Goal: Task Accomplishment & Management: Use online tool/utility

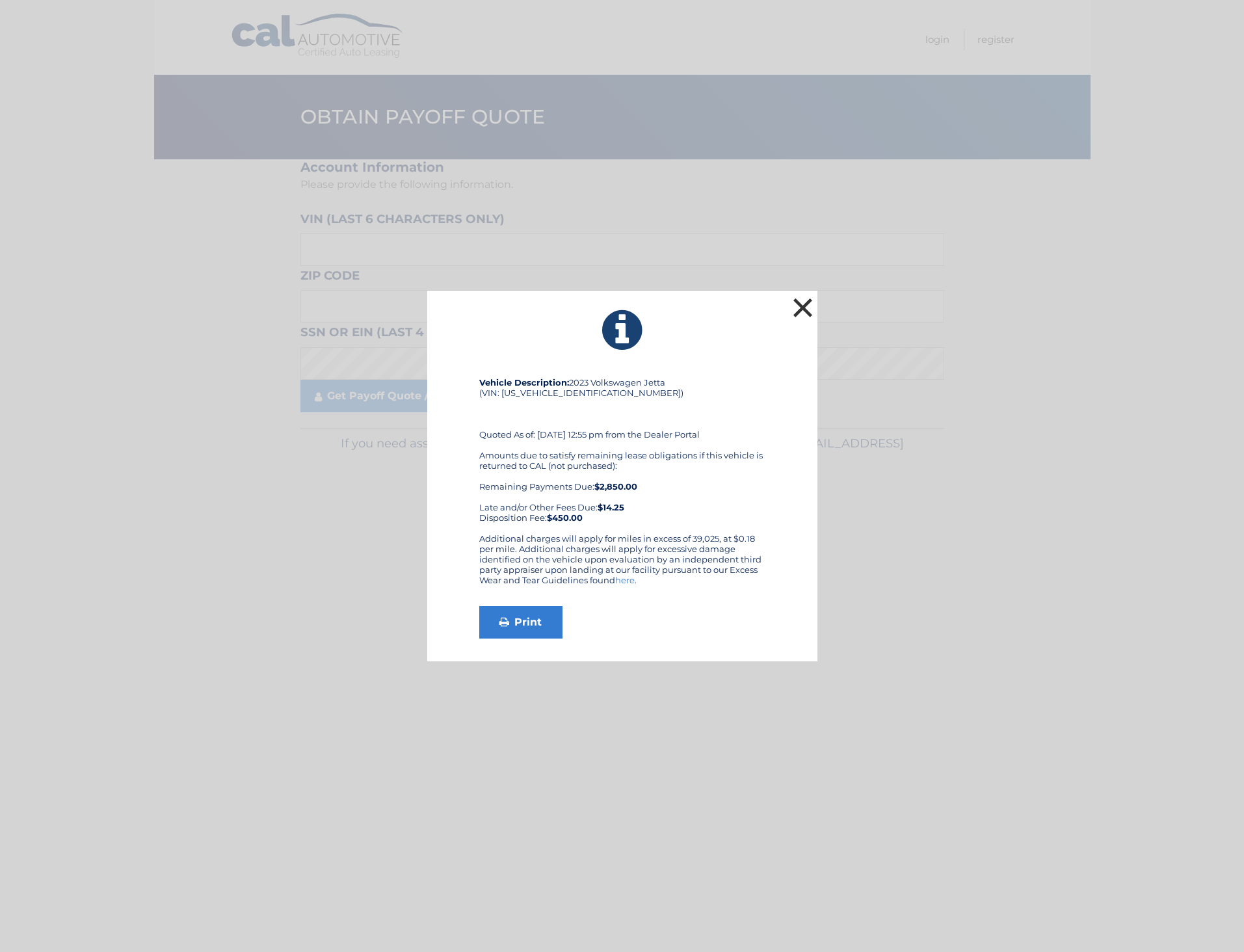
click at [796, 312] on button "×" at bounding box center [803, 308] width 26 height 26
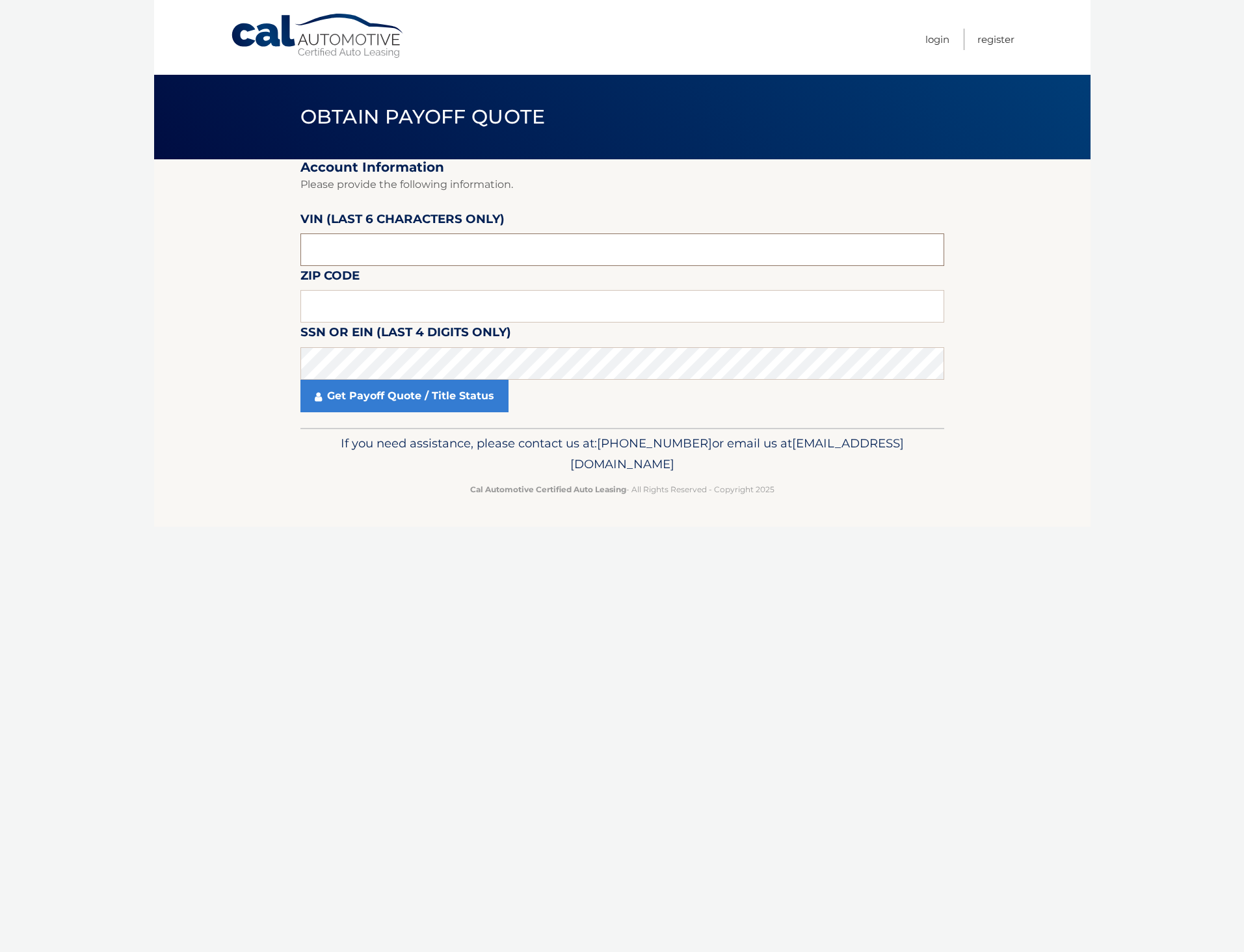
click at [370, 245] on input "text" at bounding box center [622, 250] width 644 height 33
type input "206200"
click at [382, 309] on input "text" at bounding box center [622, 306] width 644 height 33
type input "18040"
click at [440, 402] on link "Get Payoff Quote / Title Status" at bounding box center [405, 396] width 208 height 33
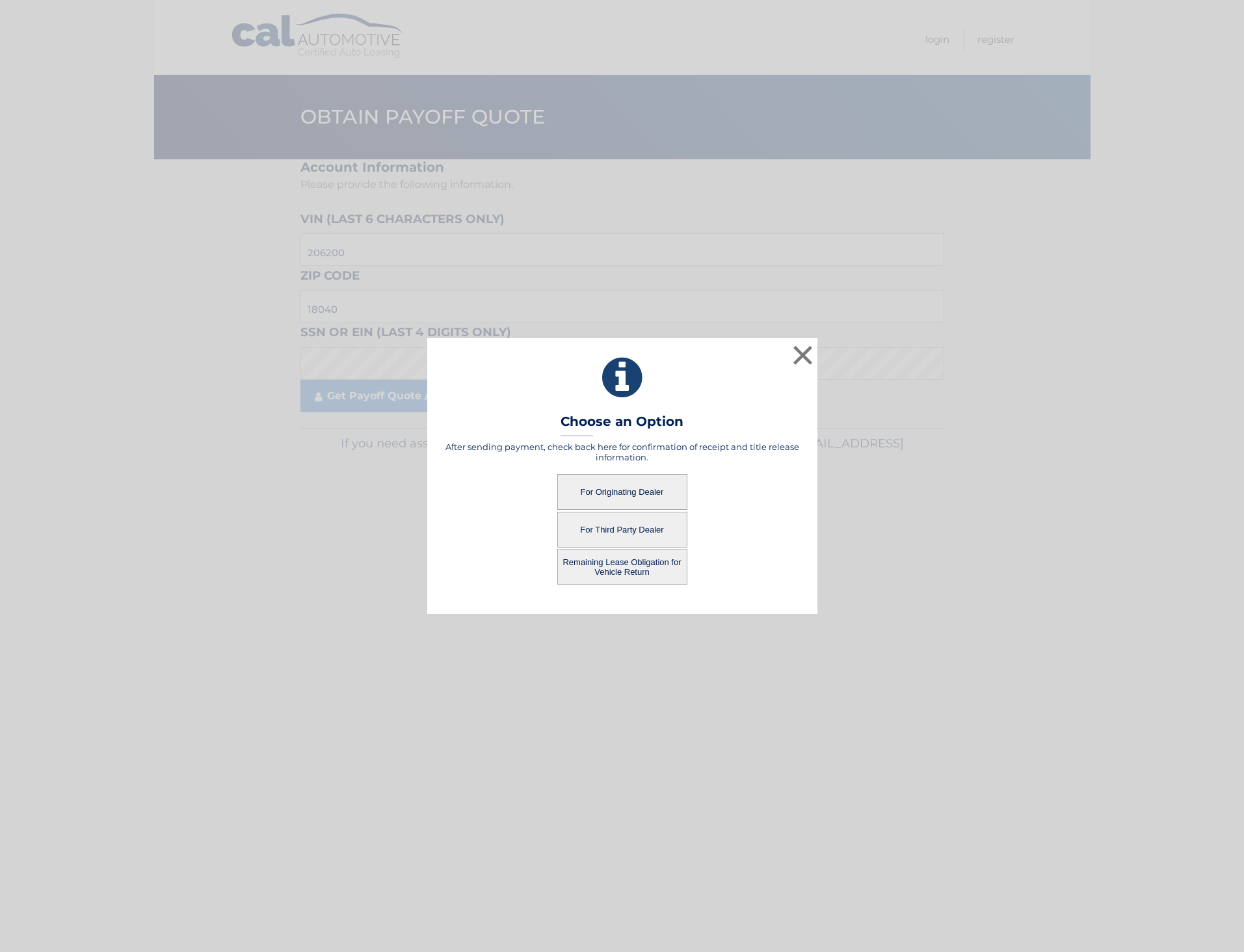
click at [665, 527] on button "For Third Party Dealer" at bounding box center [622, 529] width 130 height 36
click at [602, 533] on button "For Third Party Dealer" at bounding box center [622, 529] width 130 height 36
